Goal: Transaction & Acquisition: Download file/media

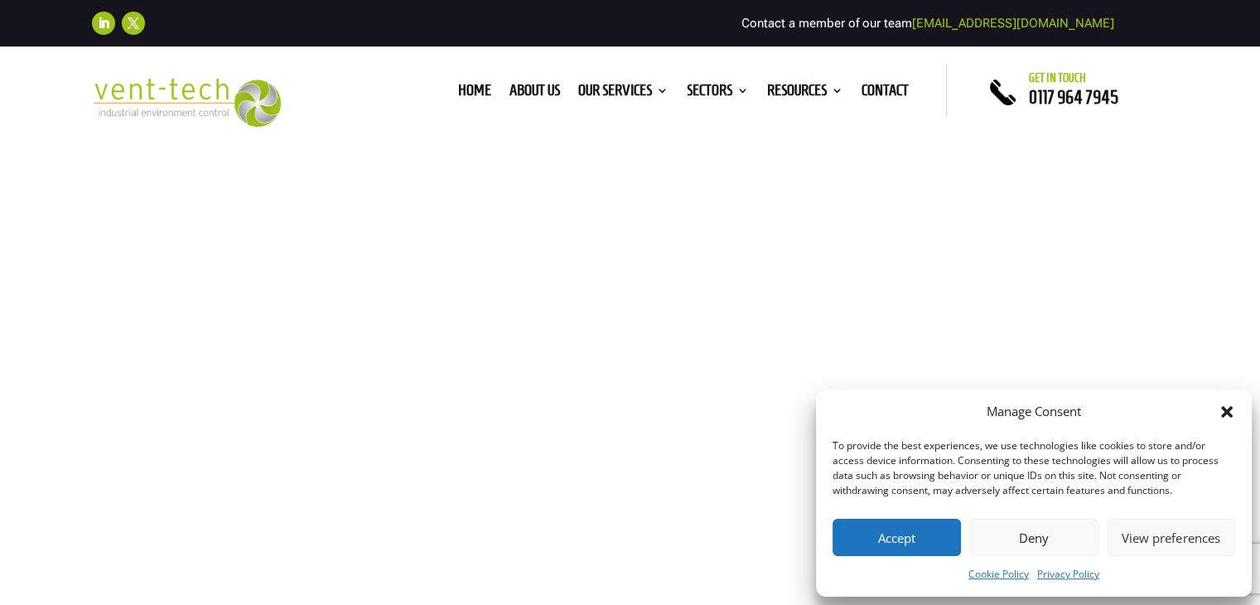
click at [1231, 412] on icon "Close dialog" at bounding box center [1226, 411] width 17 height 17
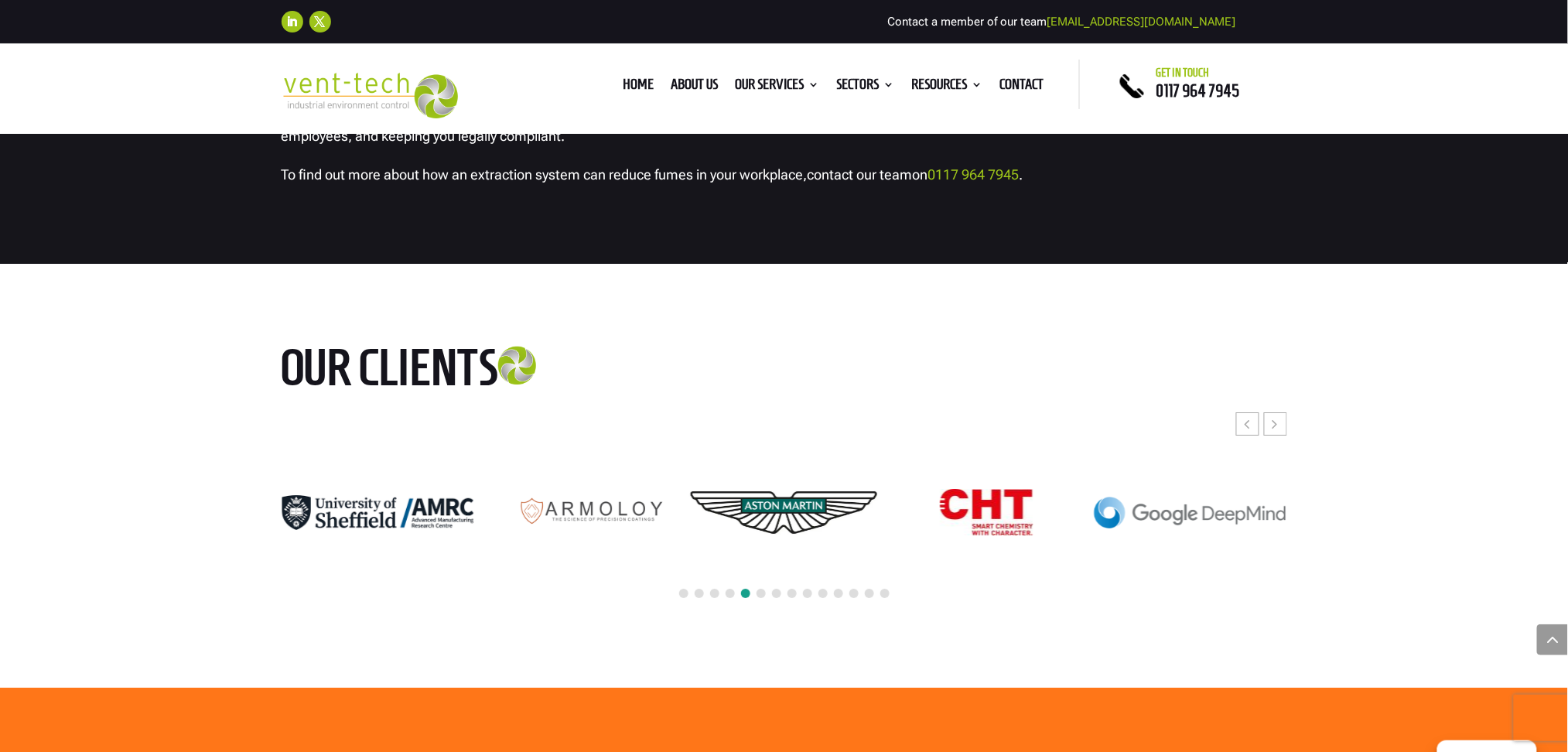
scroll to position [4049, 0]
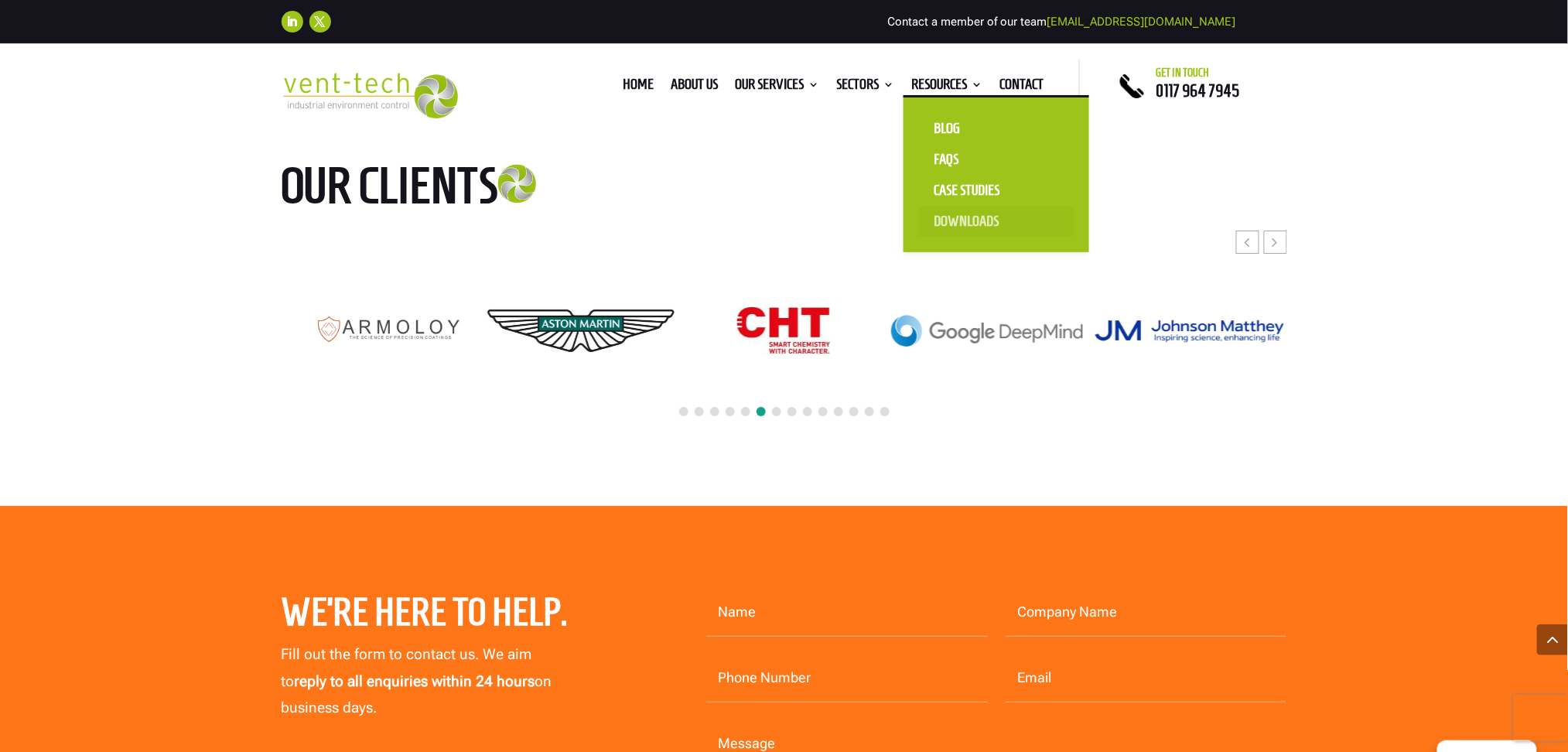
click at [961, 224] on link "Downloads" at bounding box center [996, 220] width 155 height 31
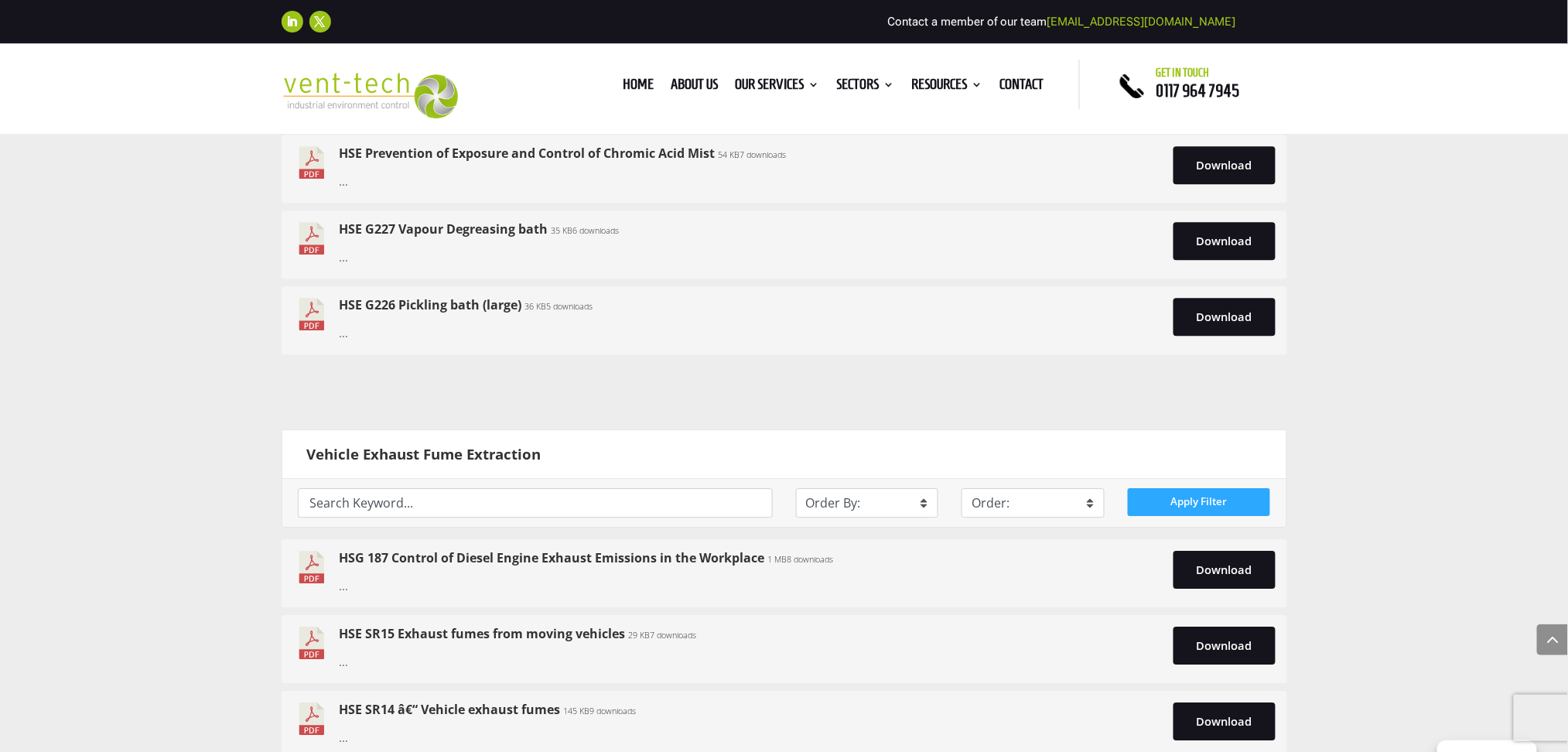
scroll to position [5880, 0]
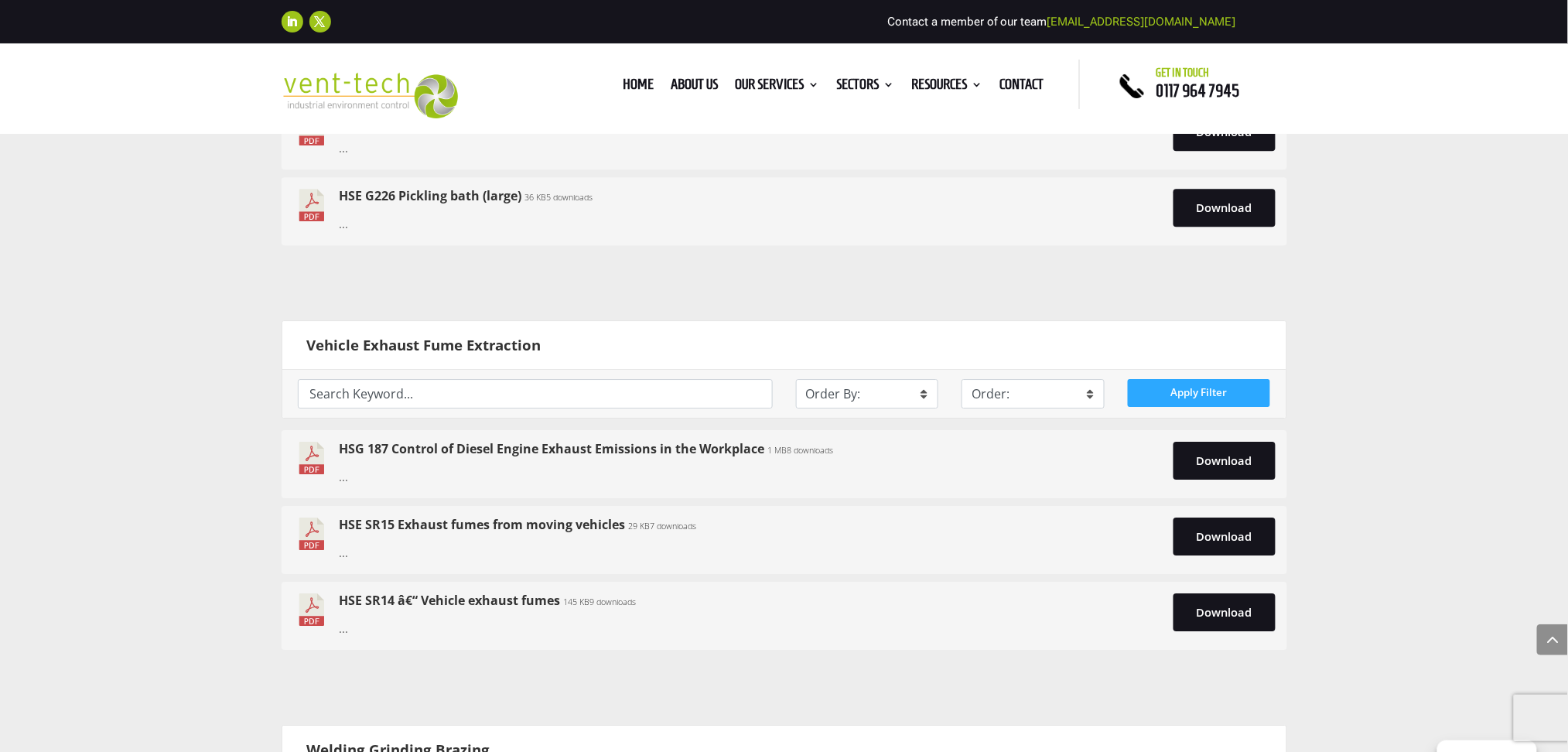
click at [448, 457] on link "HSG 187 Control of Diesel Engine Exhaust Emissions in the Workplace" at bounding box center [552, 448] width 425 height 17
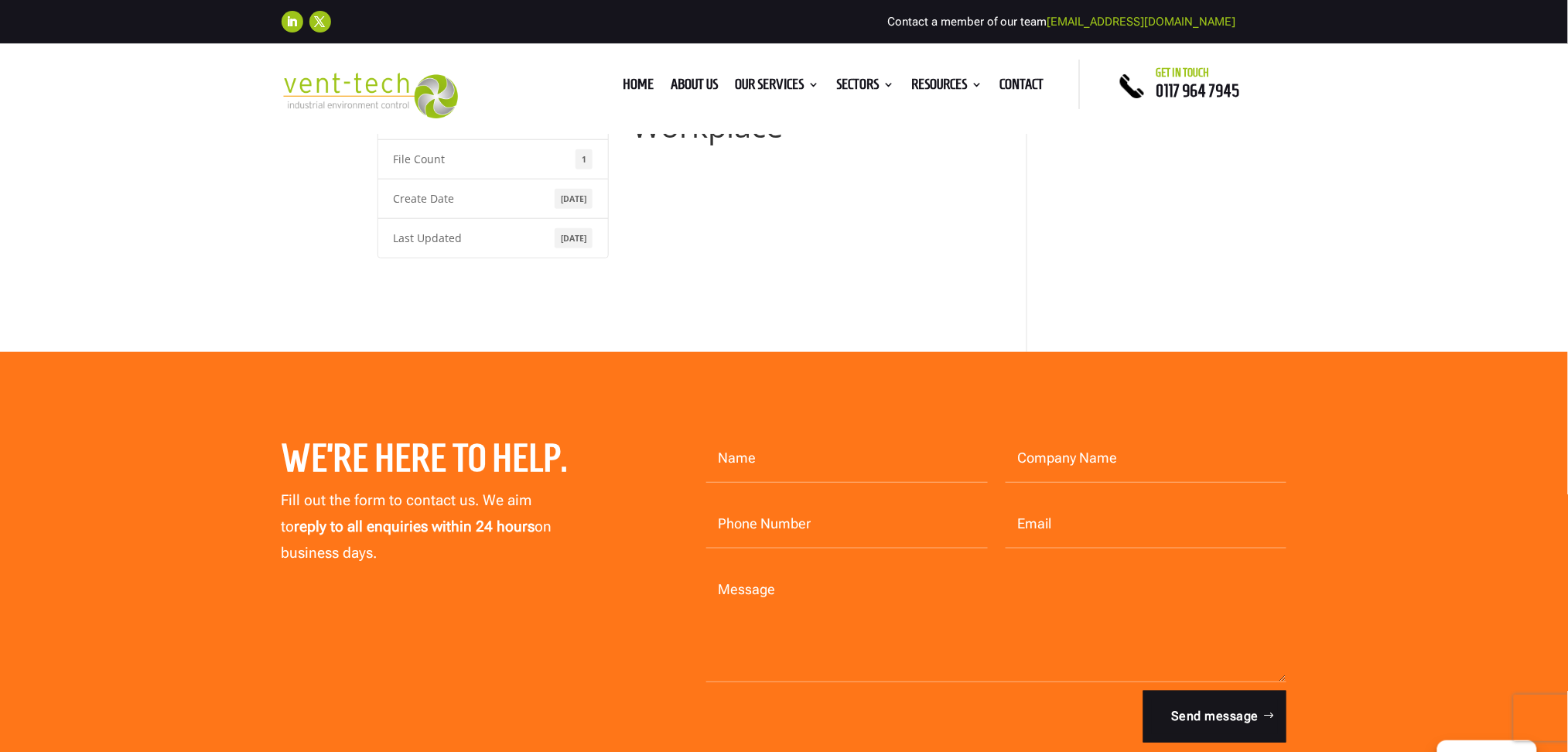
scroll to position [309, 0]
